Goal: Task Accomplishment & Management: Manage account settings

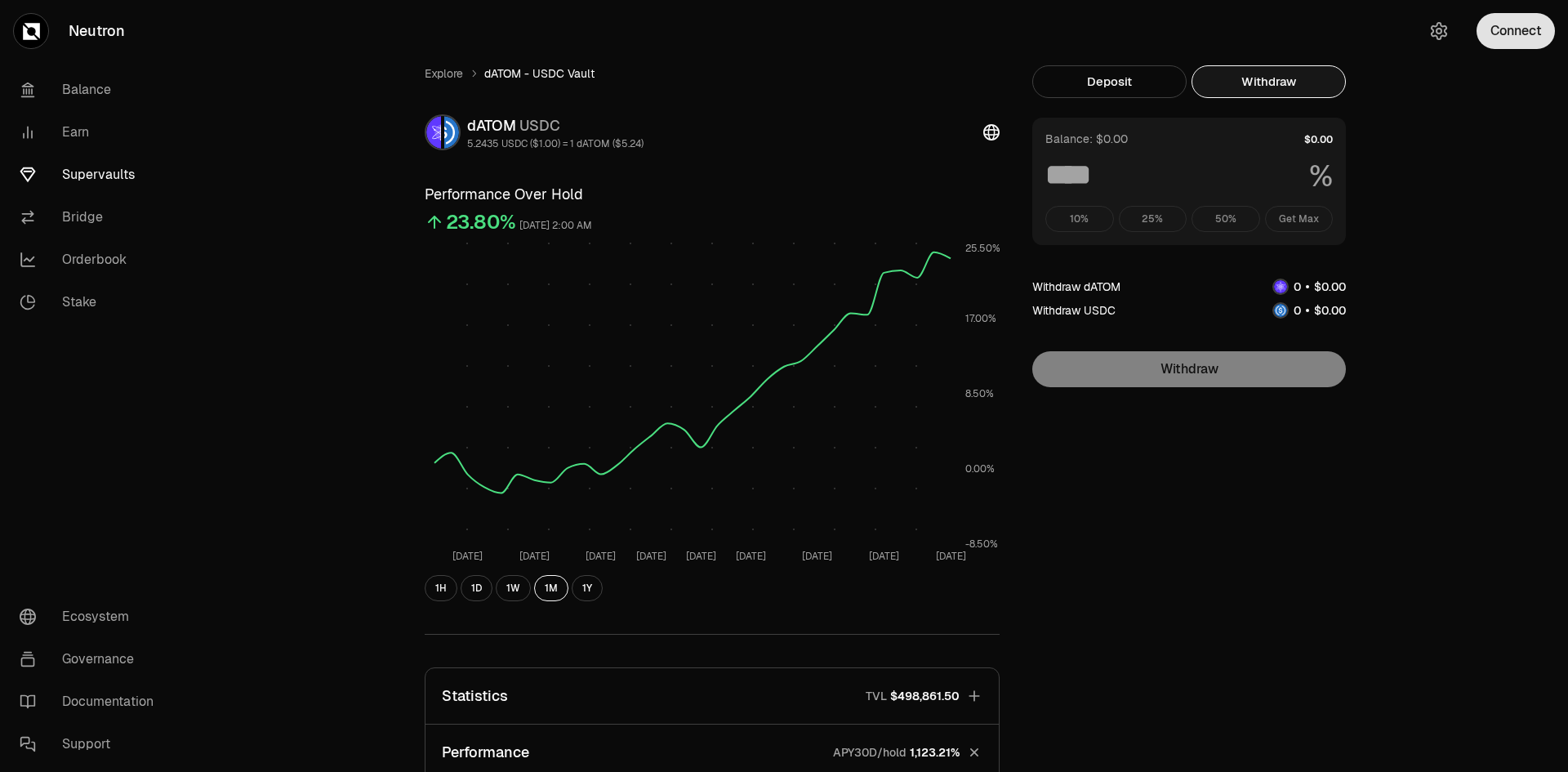
click at [1512, 29] on button "Connect" at bounding box center [1515, 31] width 79 height 36
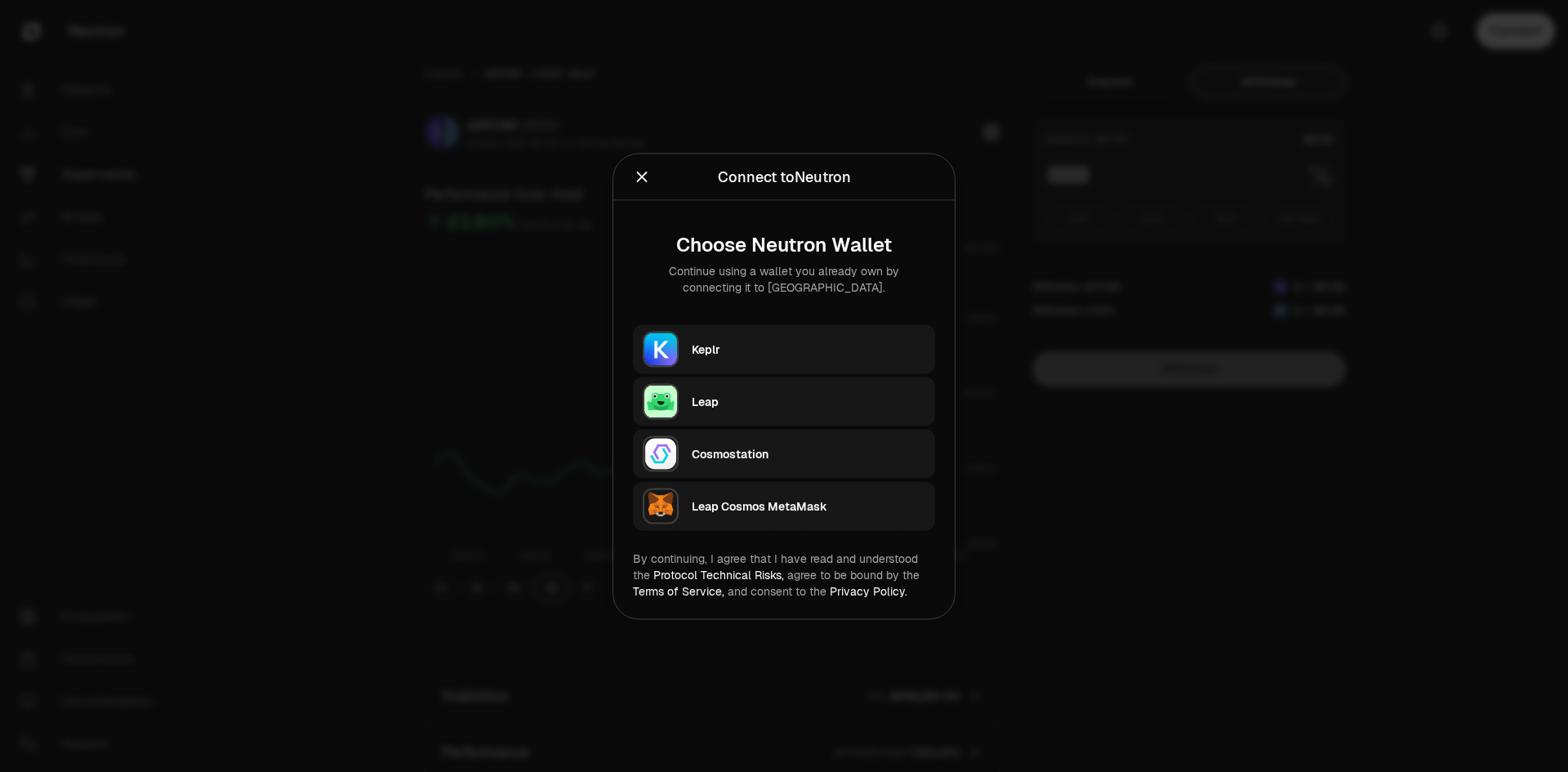
click at [742, 342] on div "Keplr" at bounding box center [809, 349] width 234 height 16
type input "***"
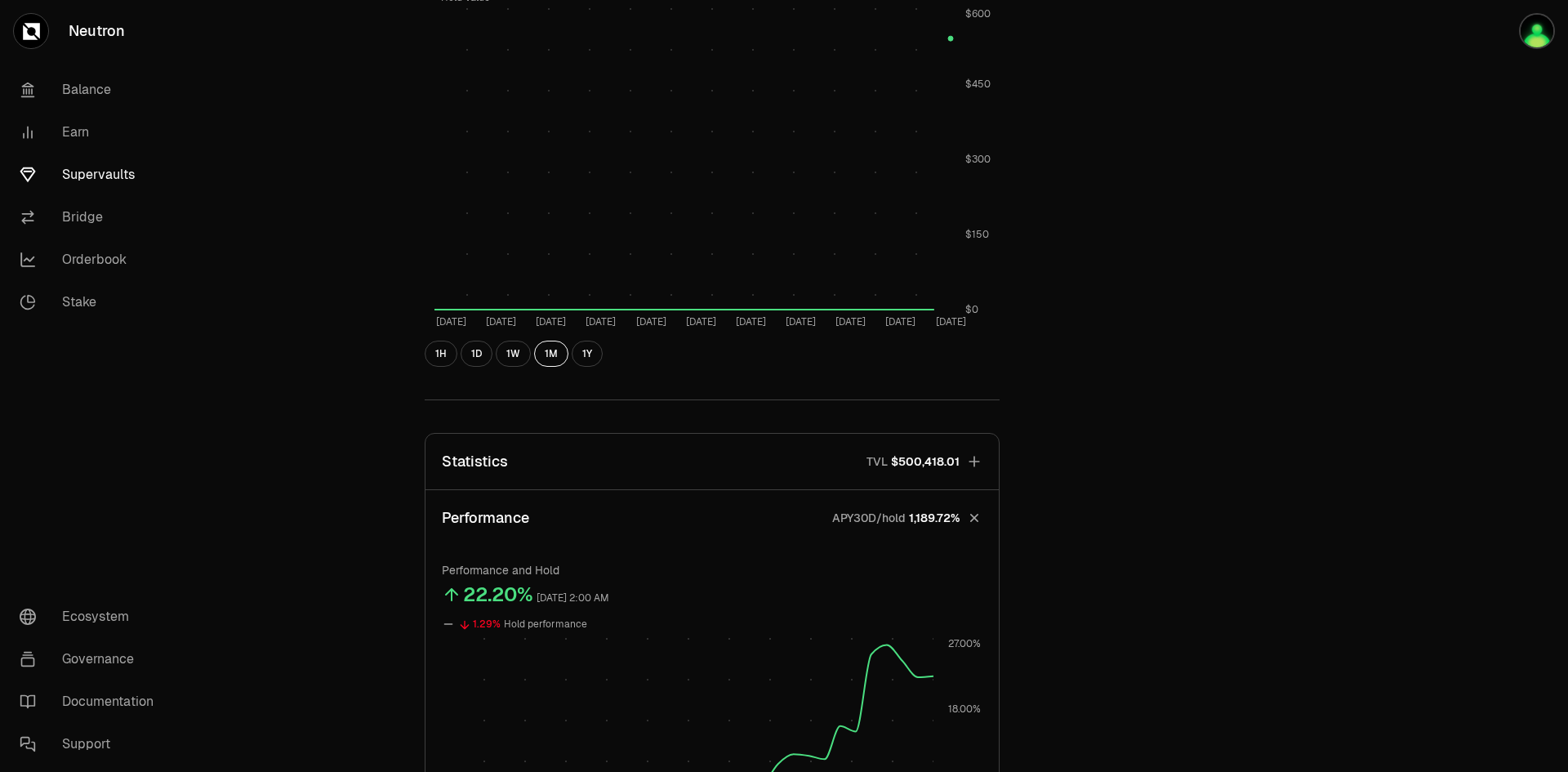
scroll to position [980, 0]
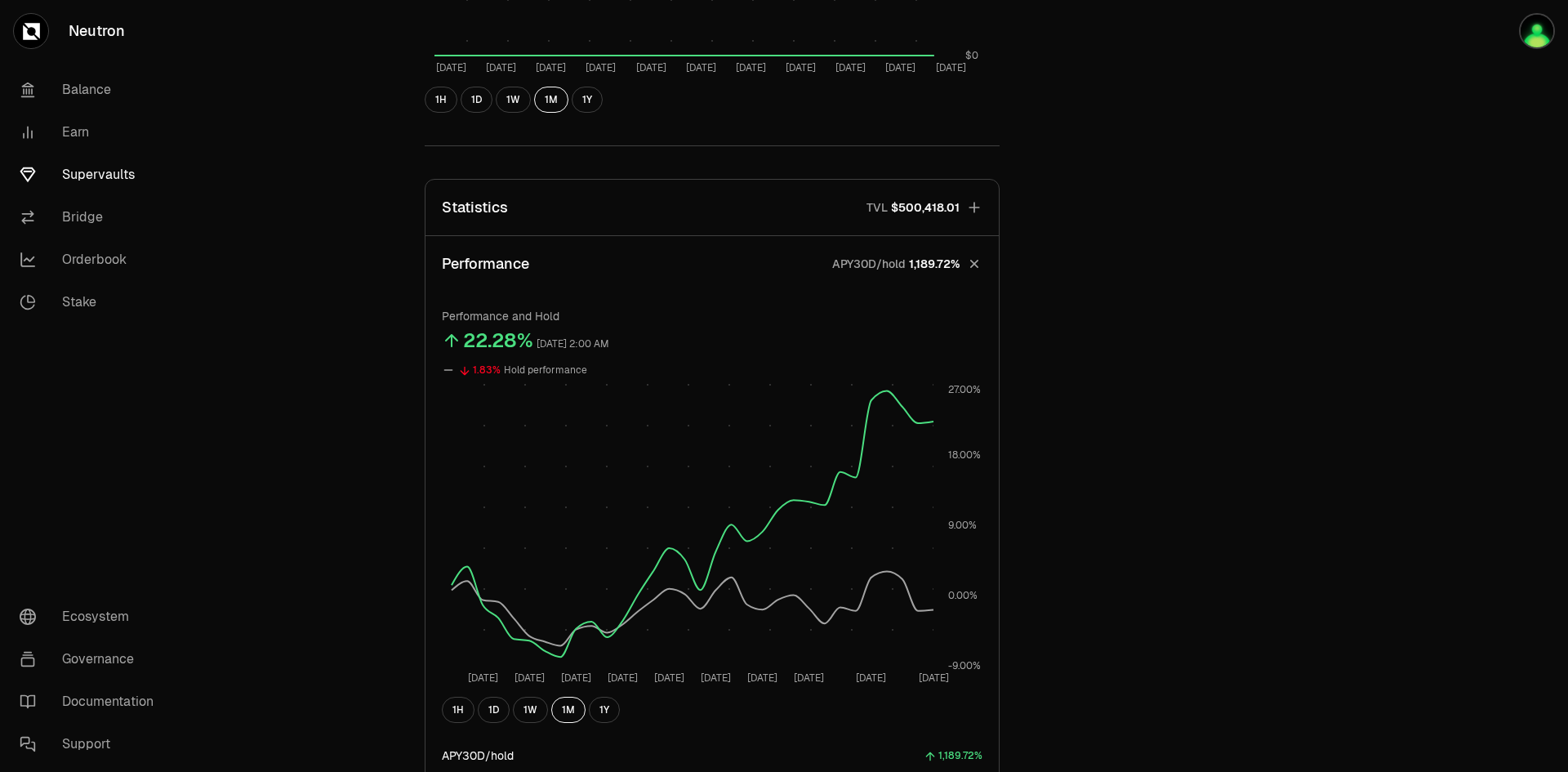
click at [969, 202] on icon "button" at bounding box center [975, 207] width 16 height 16
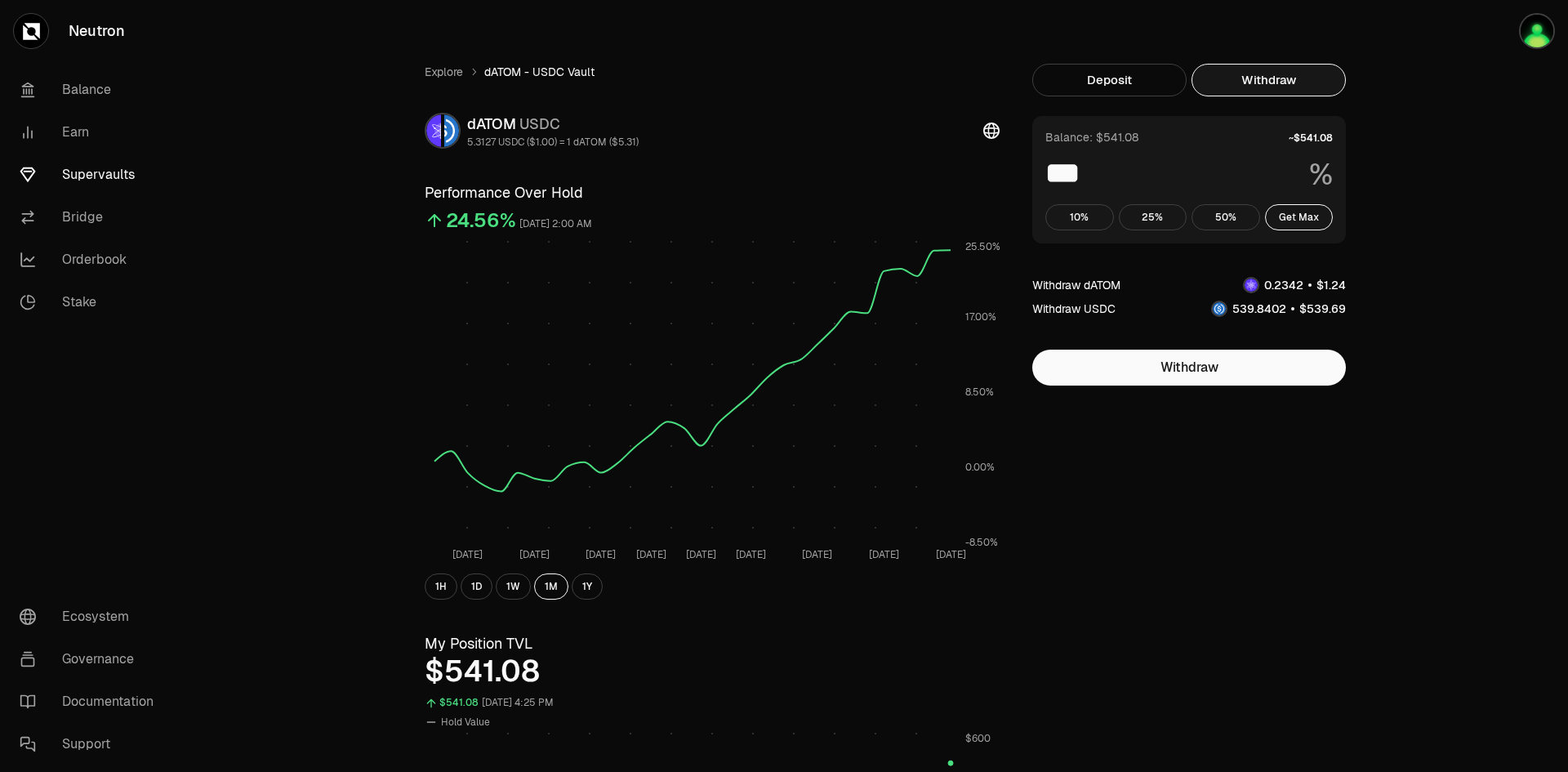
scroll to position [0, 0]
click at [72, 174] on link "Supervaults" at bounding box center [91, 174] width 170 height 43
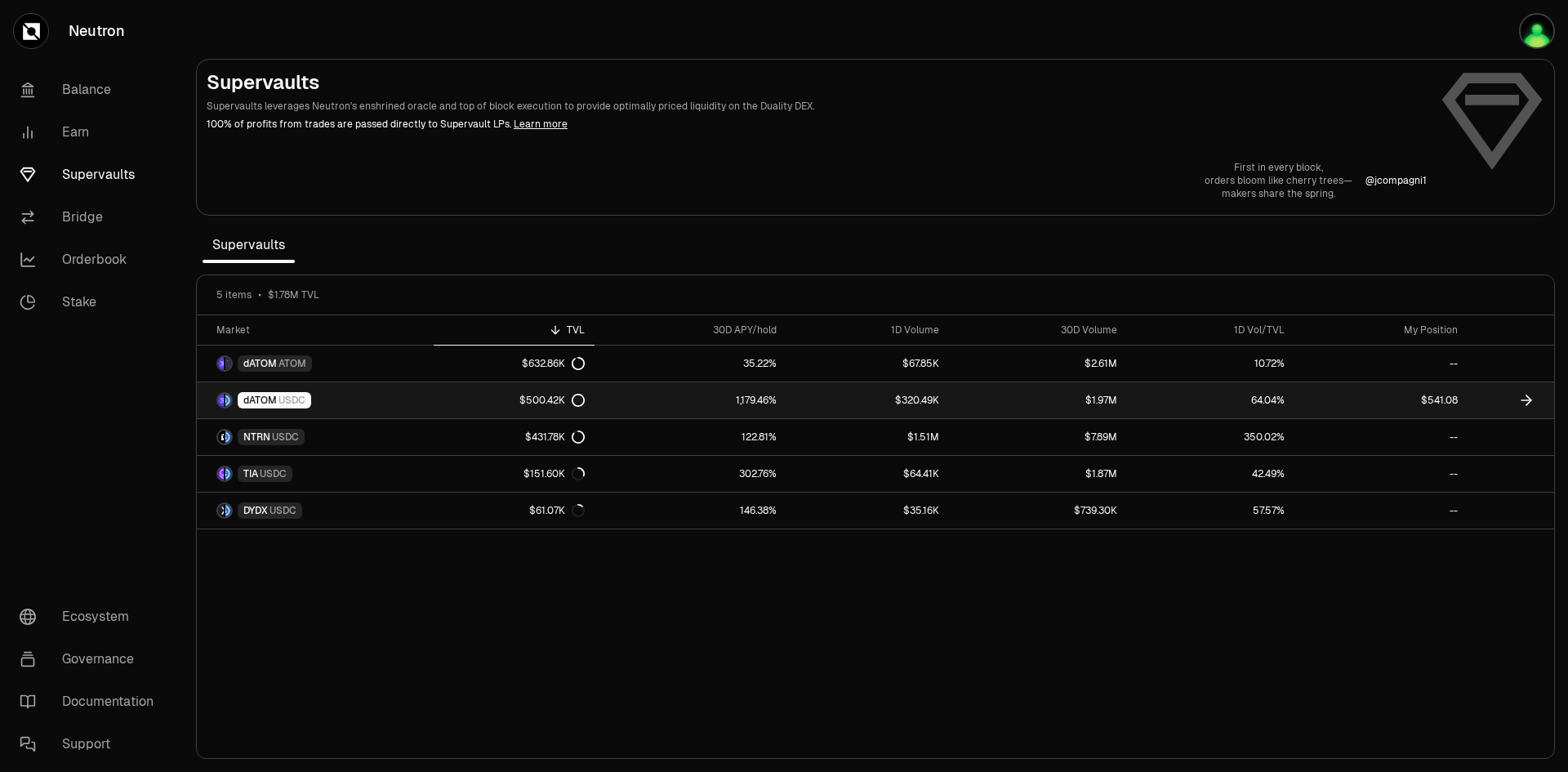
click at [284, 401] on span "USDC" at bounding box center [292, 400] width 27 height 13
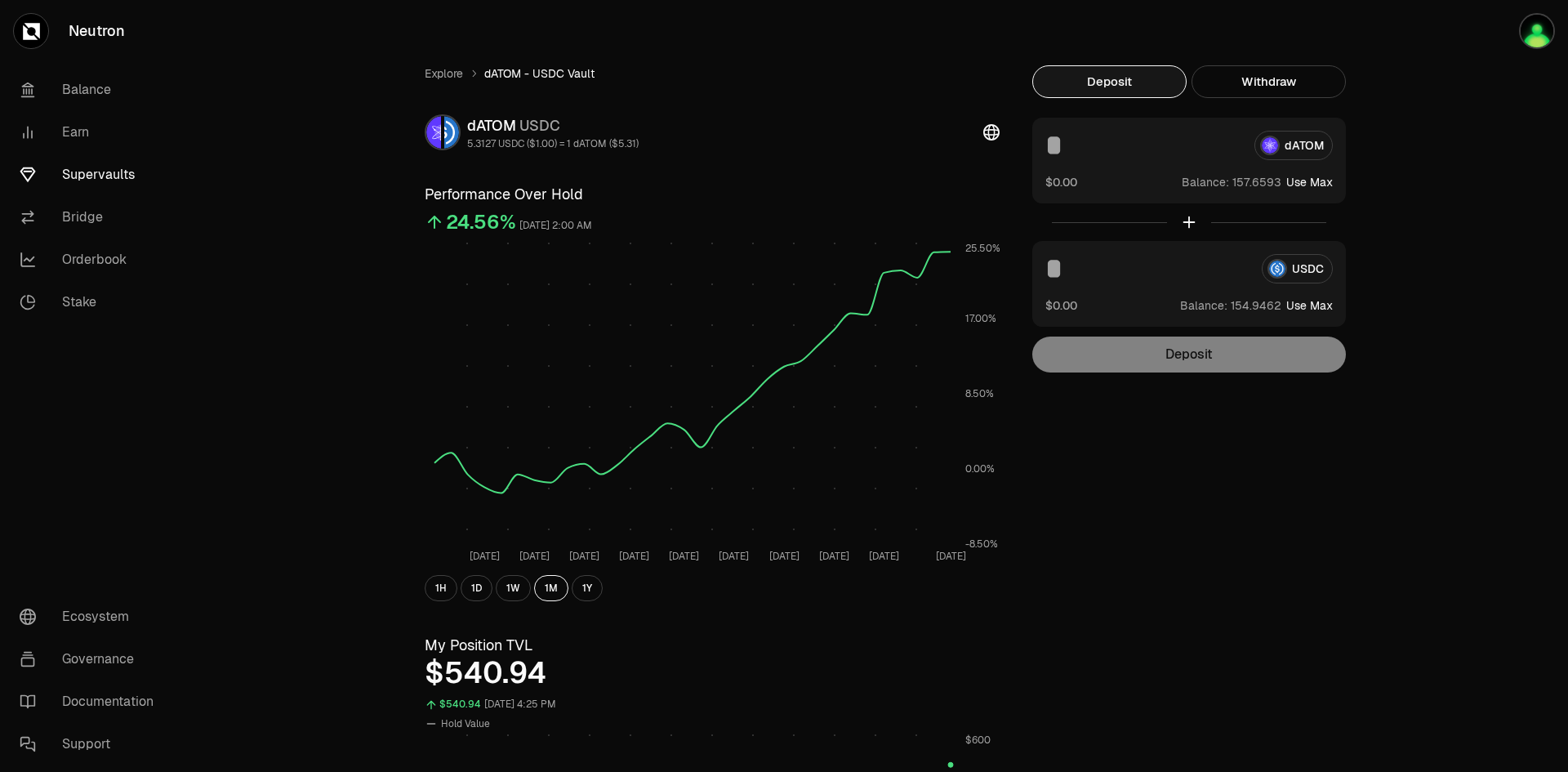
click at [110, 167] on link "Supervaults" at bounding box center [91, 174] width 170 height 43
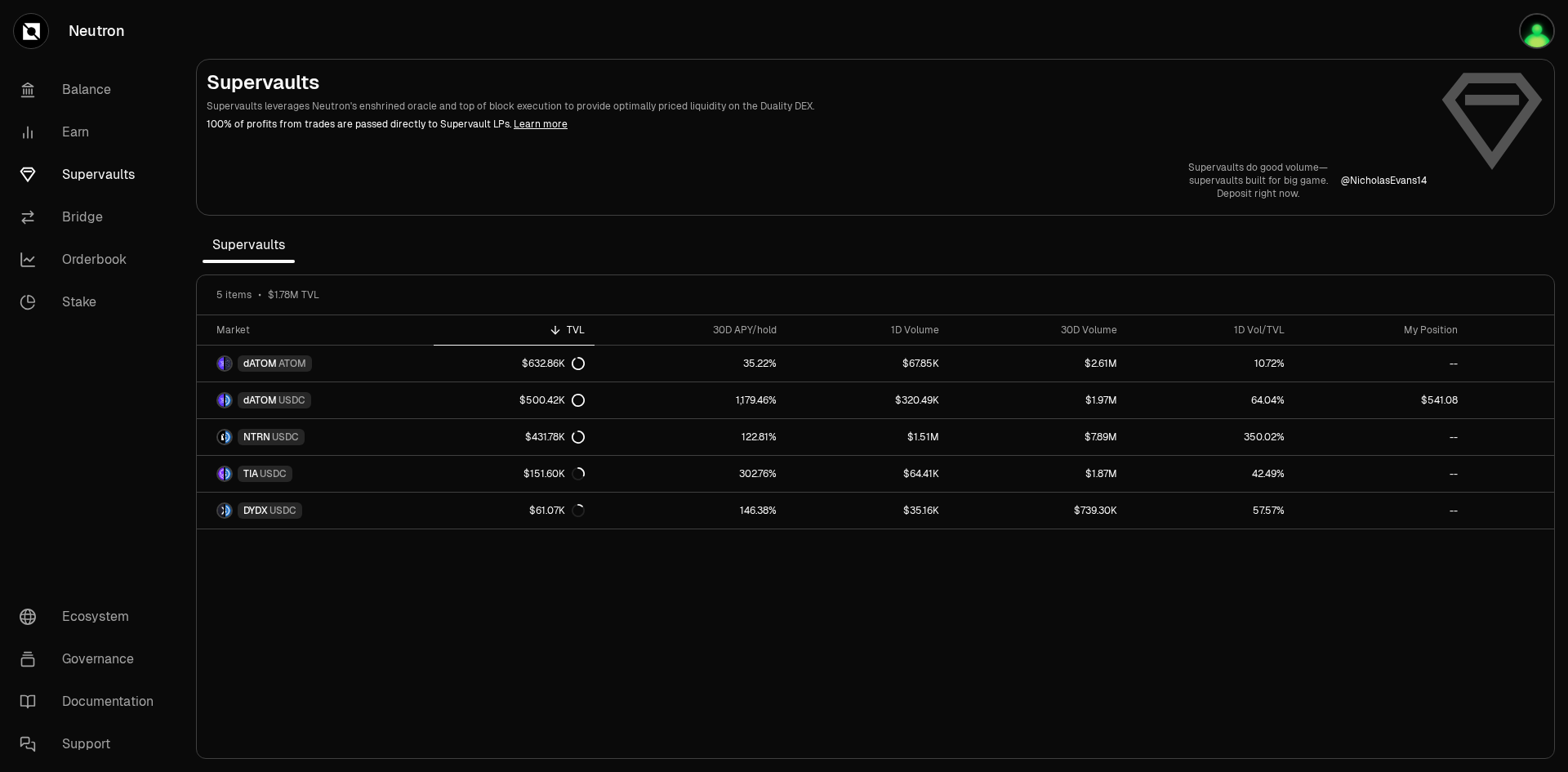
click at [766, 239] on section "Supervaults Supervaults leverages Neutron's enshrined oracle and top of block e…" at bounding box center [875, 386] width 1385 height 772
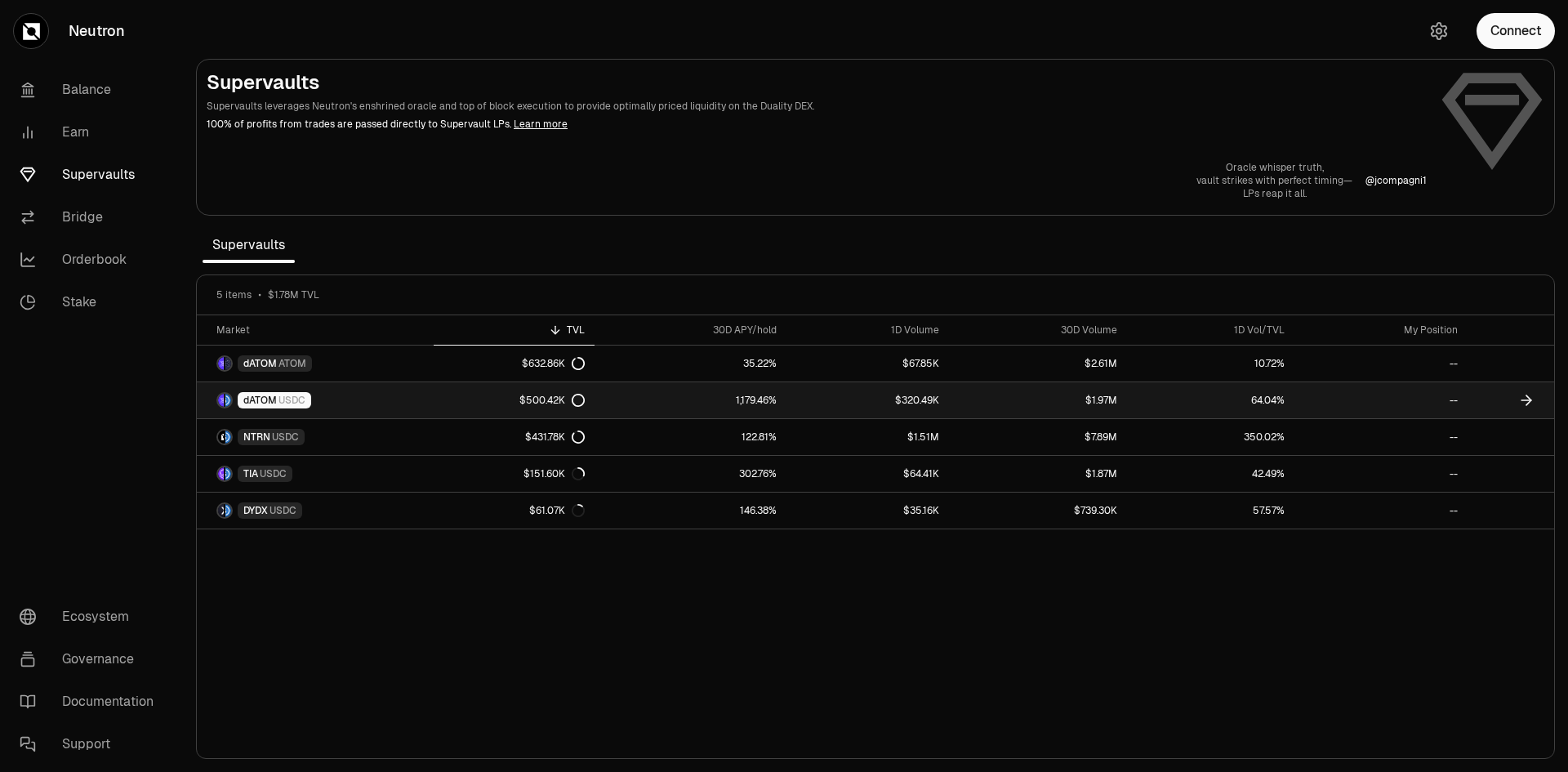
click at [276, 392] on div "dATOM USDC" at bounding box center [274, 400] width 73 height 16
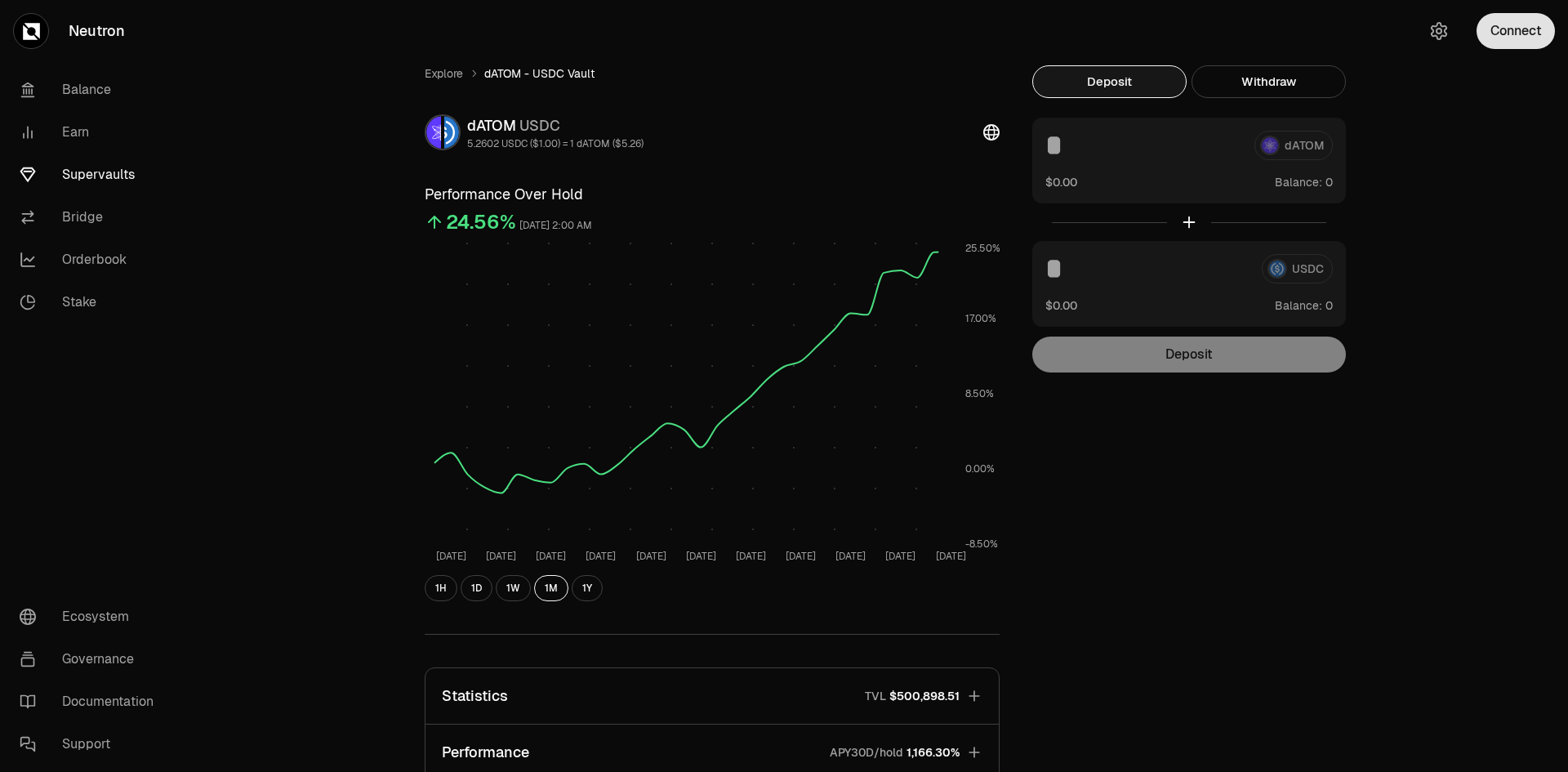
click at [1505, 39] on button "Connect" at bounding box center [1515, 31] width 79 height 36
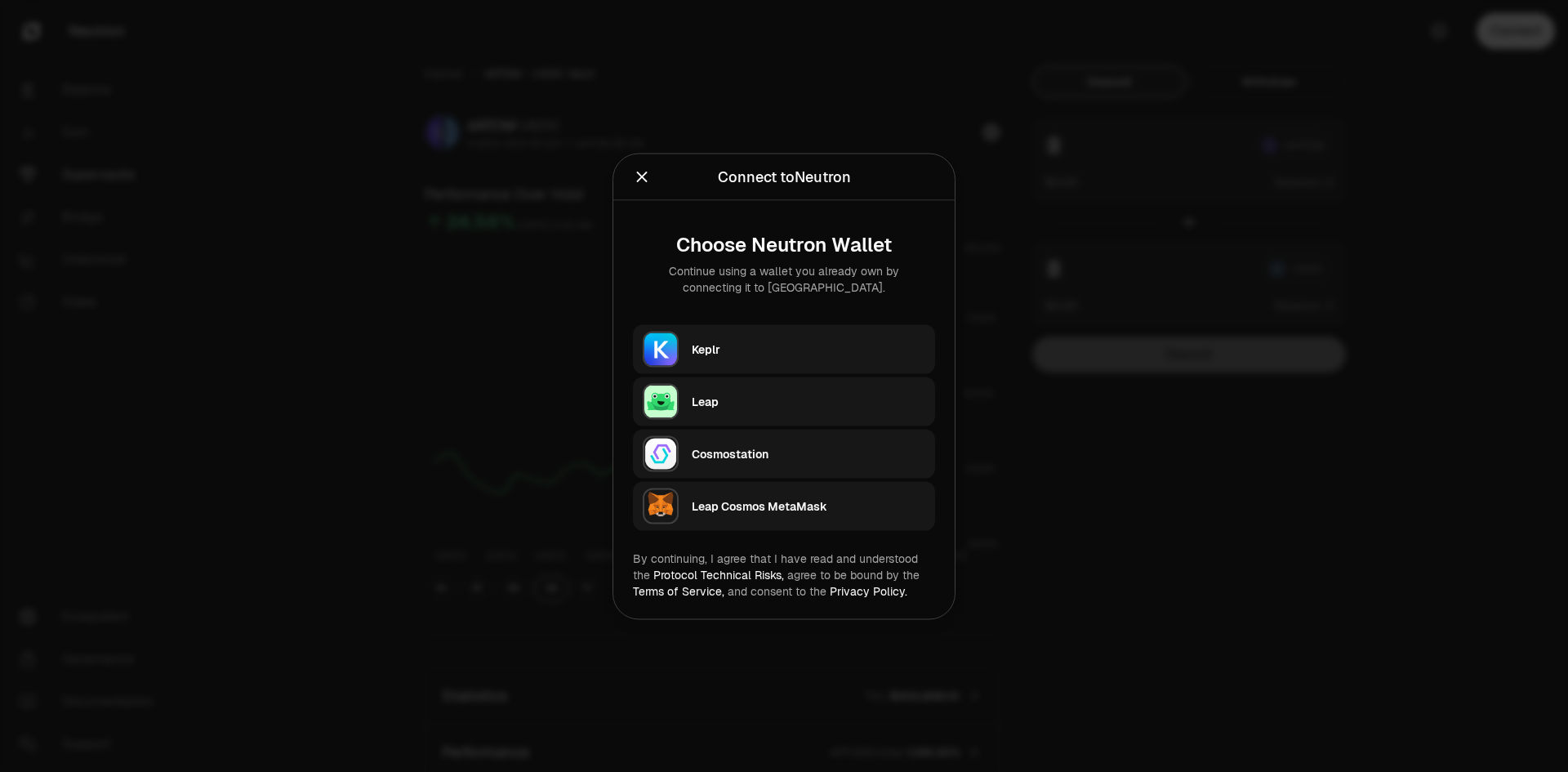
click at [813, 332] on div "Keplr" at bounding box center [813, 348] width 244 height 37
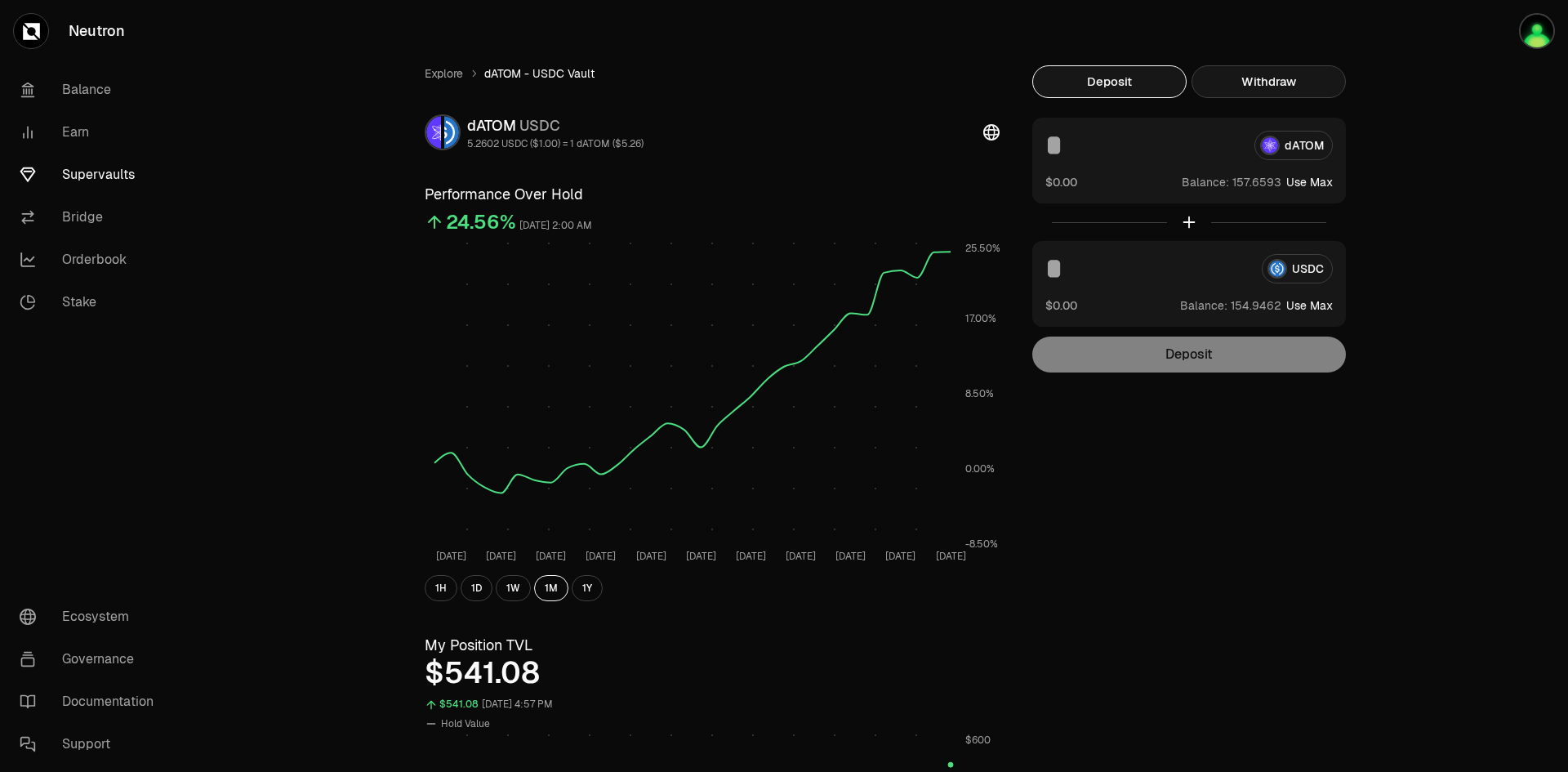
click at [1273, 91] on button "Withdraw" at bounding box center [1268, 82] width 154 height 33
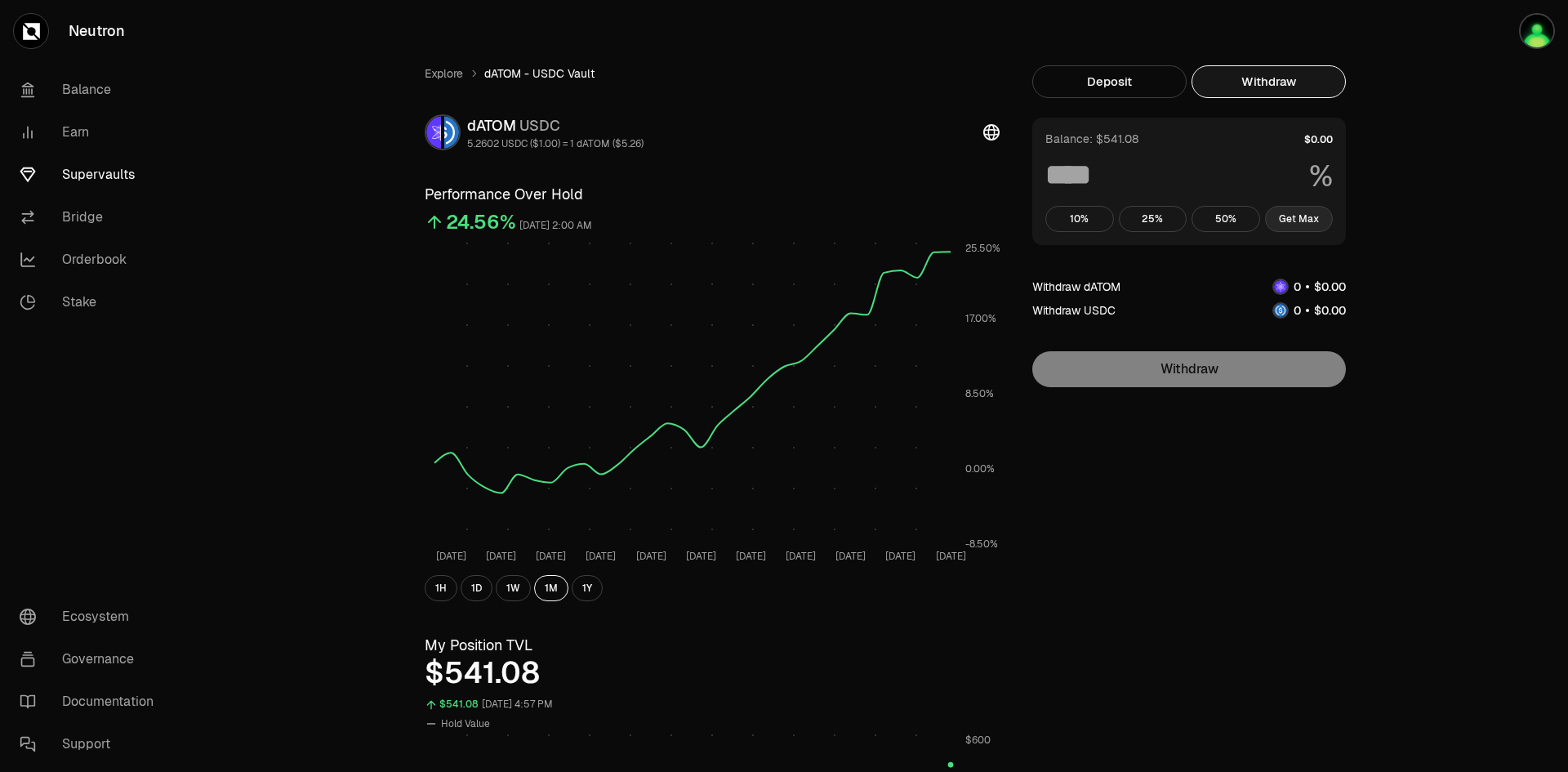
click at [1322, 213] on button "Get Max" at bounding box center [1299, 218] width 69 height 26
type input "***"
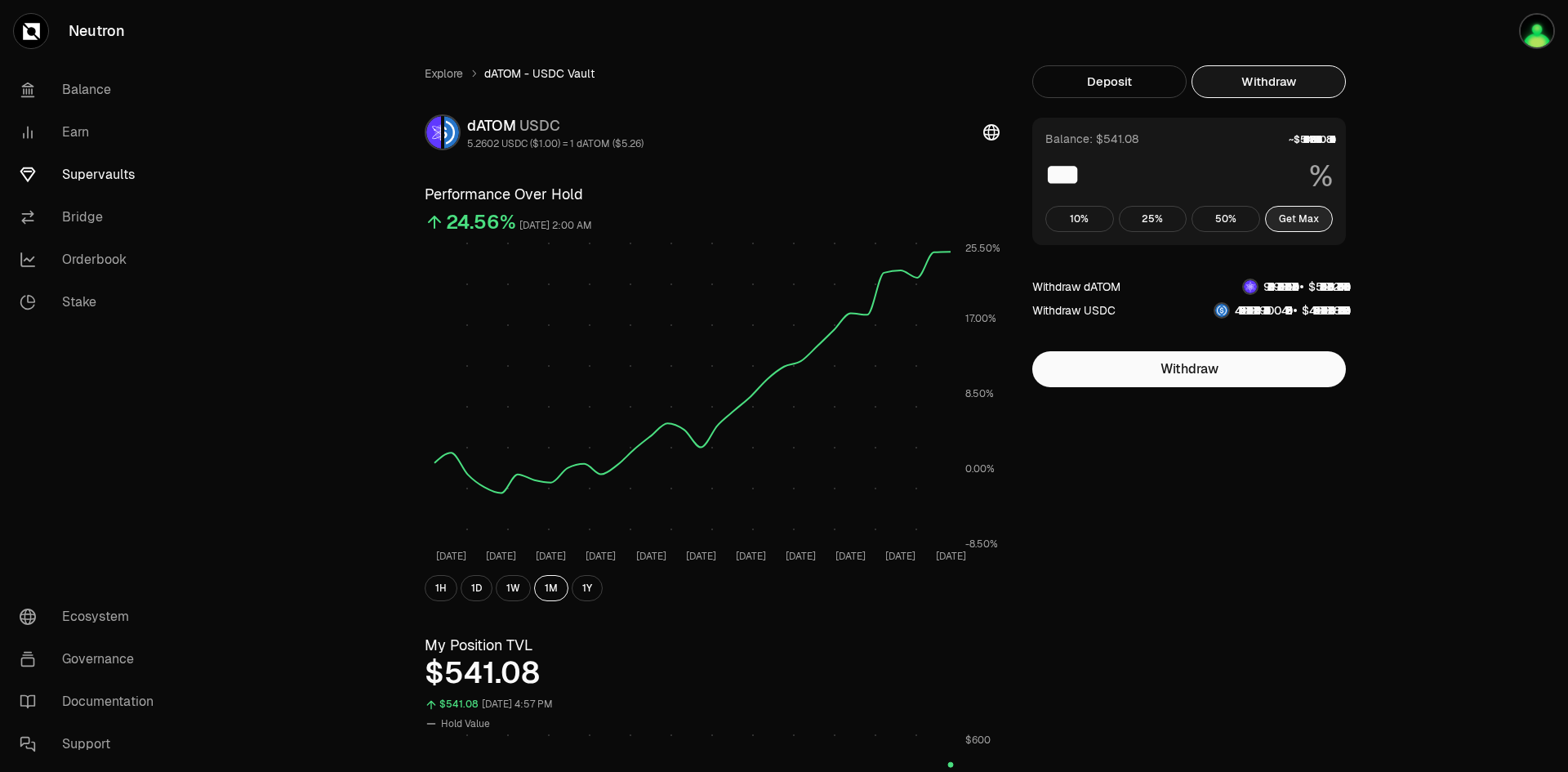
click at [1322, 213] on button "Get Max" at bounding box center [1299, 218] width 69 height 26
